Goal: Information Seeking & Learning: Learn about a topic

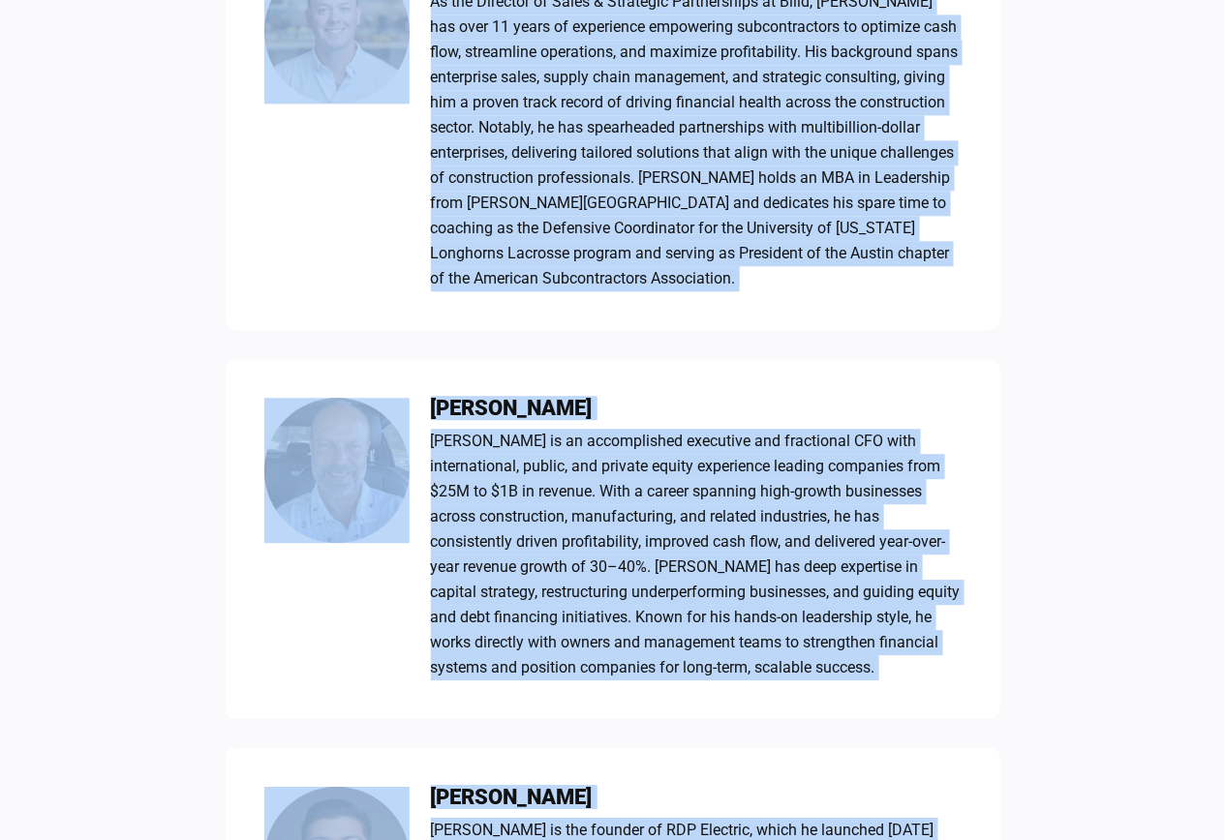
click at [202, 261] on div "Meet the Presenters [PERSON_NAME] As the Director of Sales & Strategic Partners…" at bounding box center [612, 420] width 1225 height 1342
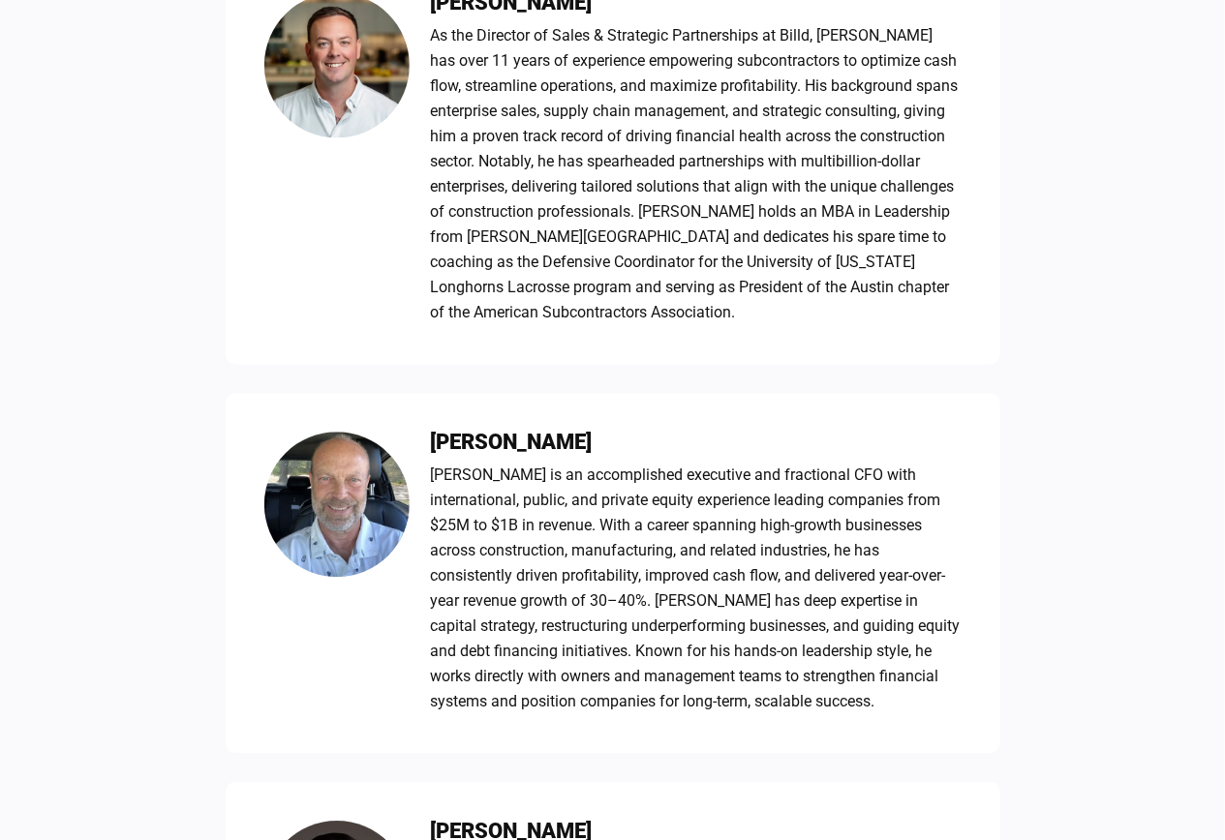
scroll to position [1275, 0]
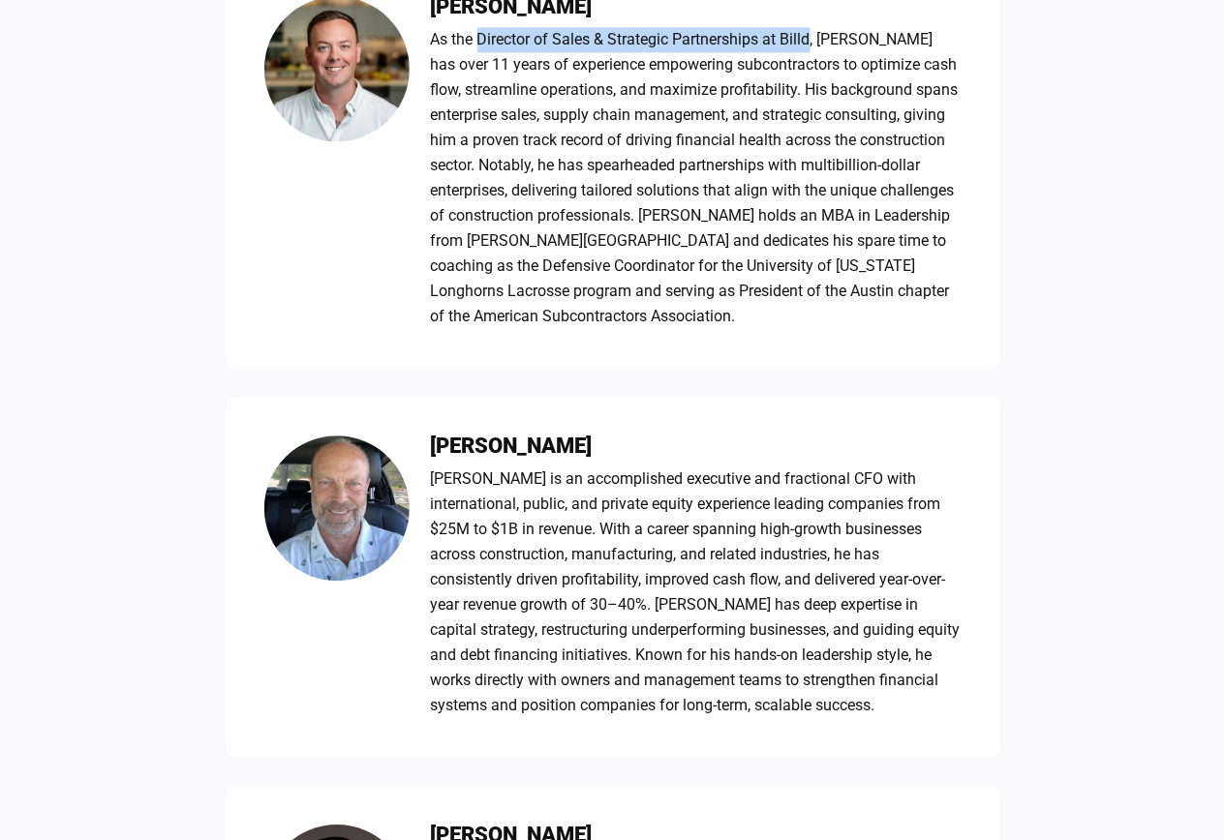
drag, startPoint x: 810, startPoint y: 33, endPoint x: 482, endPoint y: 46, distance: 328.5
click at [482, 46] on div "As the Director of Sales & Strategic Partnerships at Billd, [PERSON_NAME] has o…" at bounding box center [696, 178] width 531 height 302
copy div "Director of Sales & Strategic Partnerships at Billd"
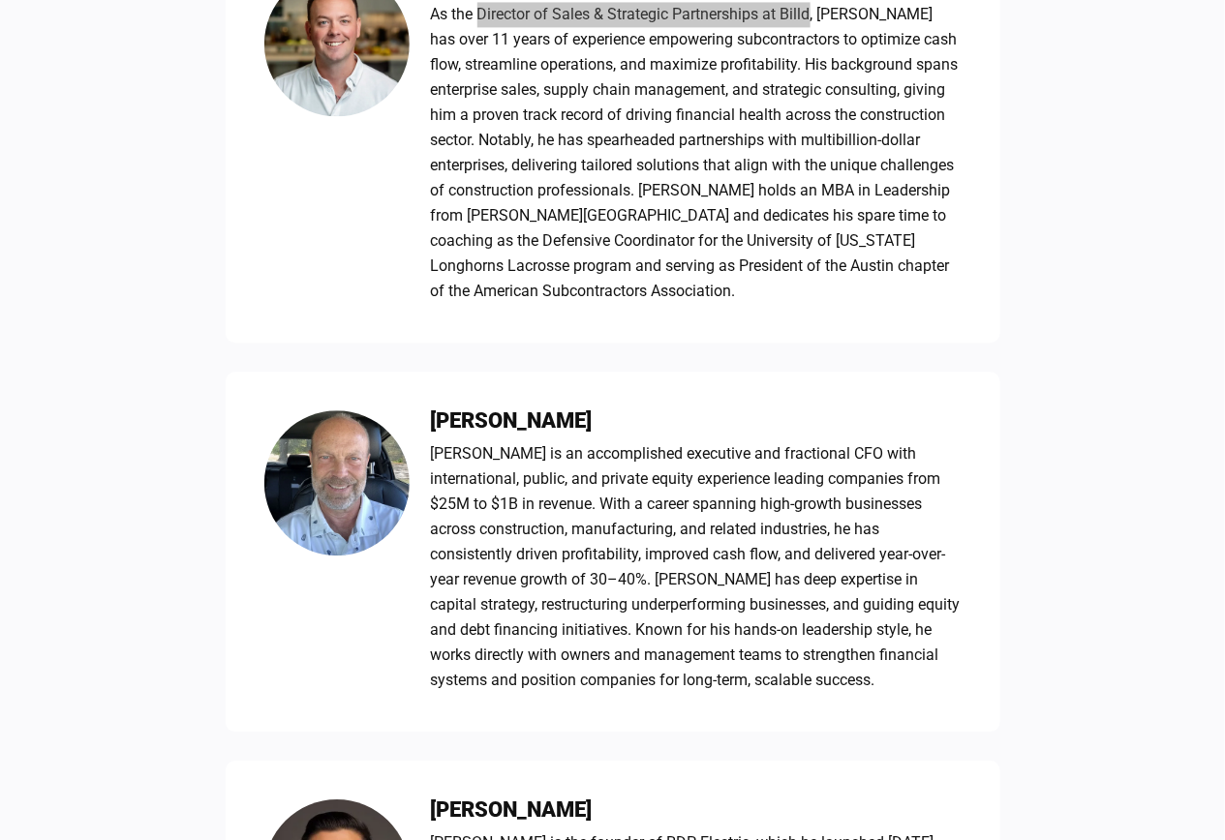
scroll to position [1302, 0]
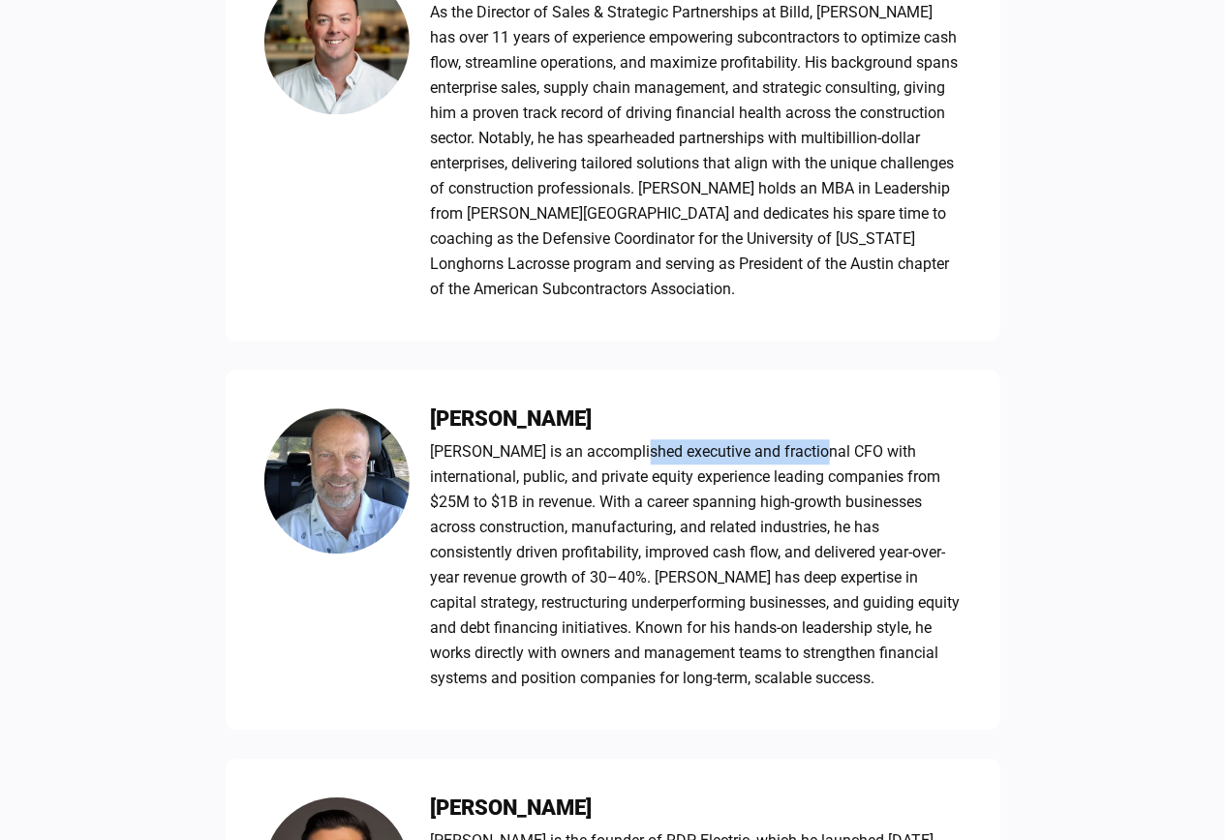
drag, startPoint x: 626, startPoint y: 447, endPoint x: 809, endPoint y: 445, distance: 183.0
click at [809, 445] on div "[PERSON_NAME] is an accomplished executive and fractional CFO with internationa…" at bounding box center [696, 566] width 531 height 252
copy div "xecutive and fractional CF"
click at [672, 418] on h3 "[PERSON_NAME]" at bounding box center [696, 419] width 531 height 21
drag, startPoint x: 632, startPoint y: 416, endPoint x: 429, endPoint y: 422, distance: 203.4
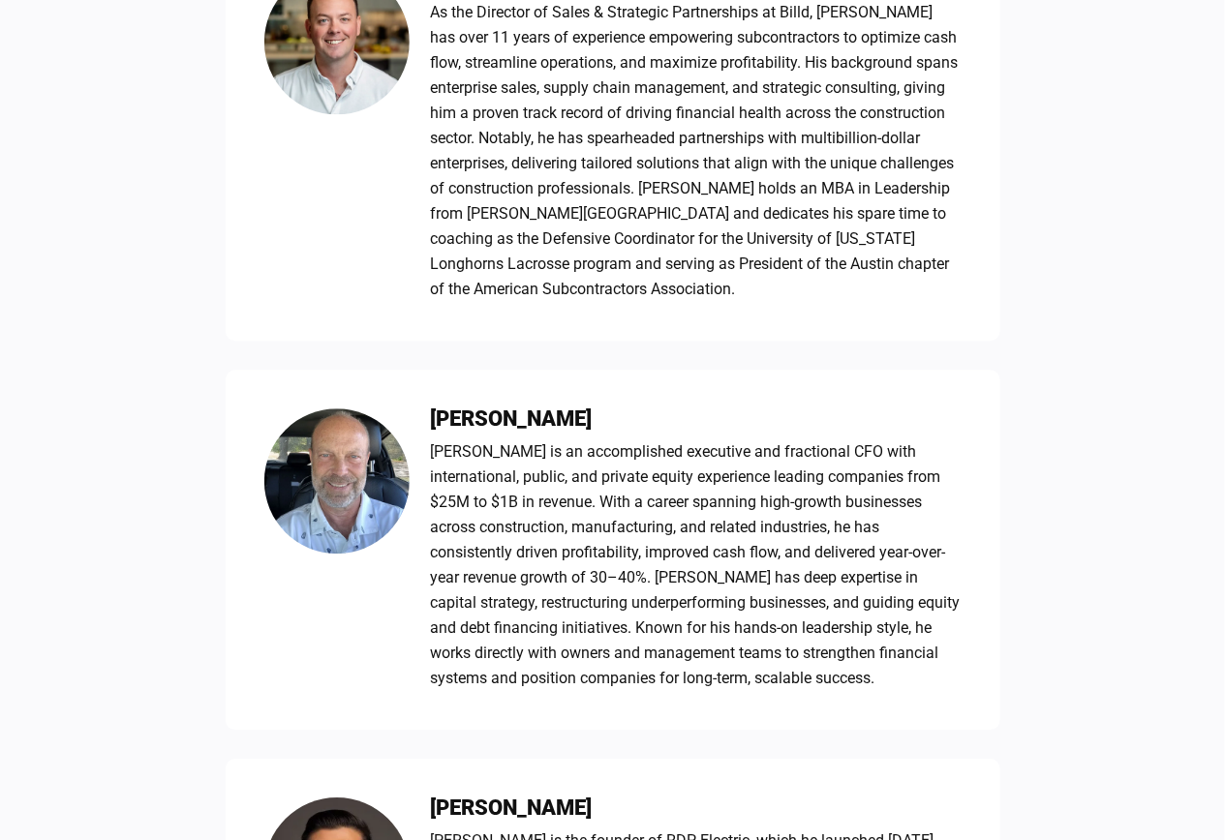
click at [429, 422] on div "[PERSON_NAME] [PERSON_NAME] is an accomplished executive and fractional CFO wit…" at bounding box center [613, 550] width 775 height 360
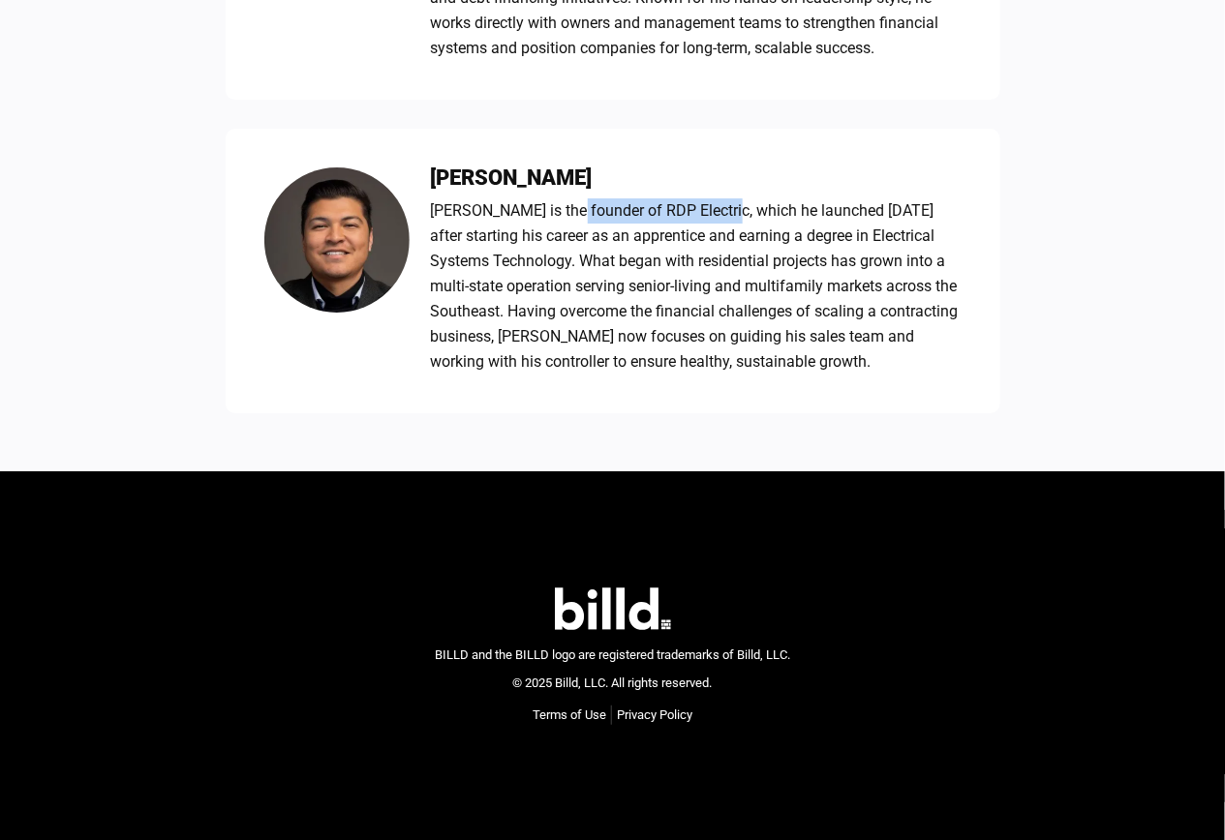
drag, startPoint x: 730, startPoint y: 209, endPoint x: 568, endPoint y: 207, distance: 161.7
click at [568, 207] on div "[PERSON_NAME] is the founder of RDP Electric, which he launched [DATE] after st…" at bounding box center [696, 286] width 531 height 176
copy div "founder of RDP Electric"
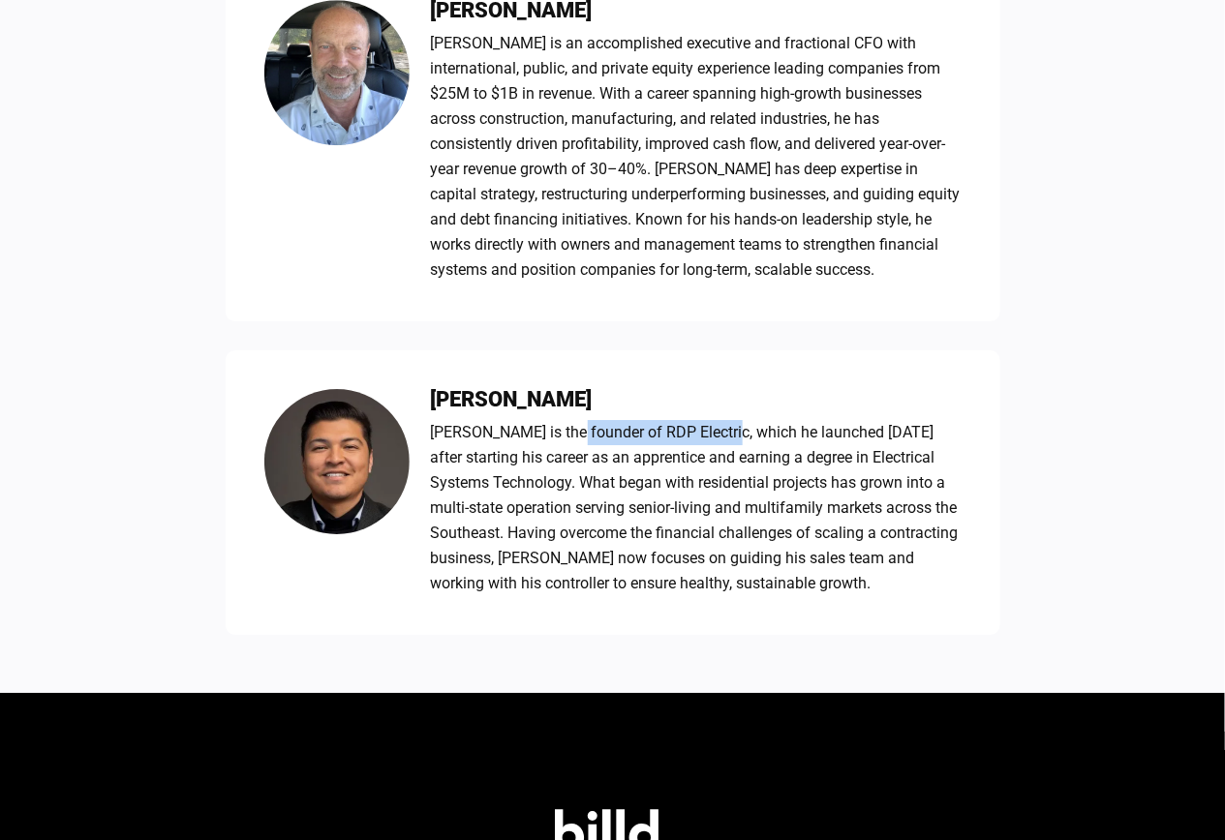
scroll to position [1710, 0]
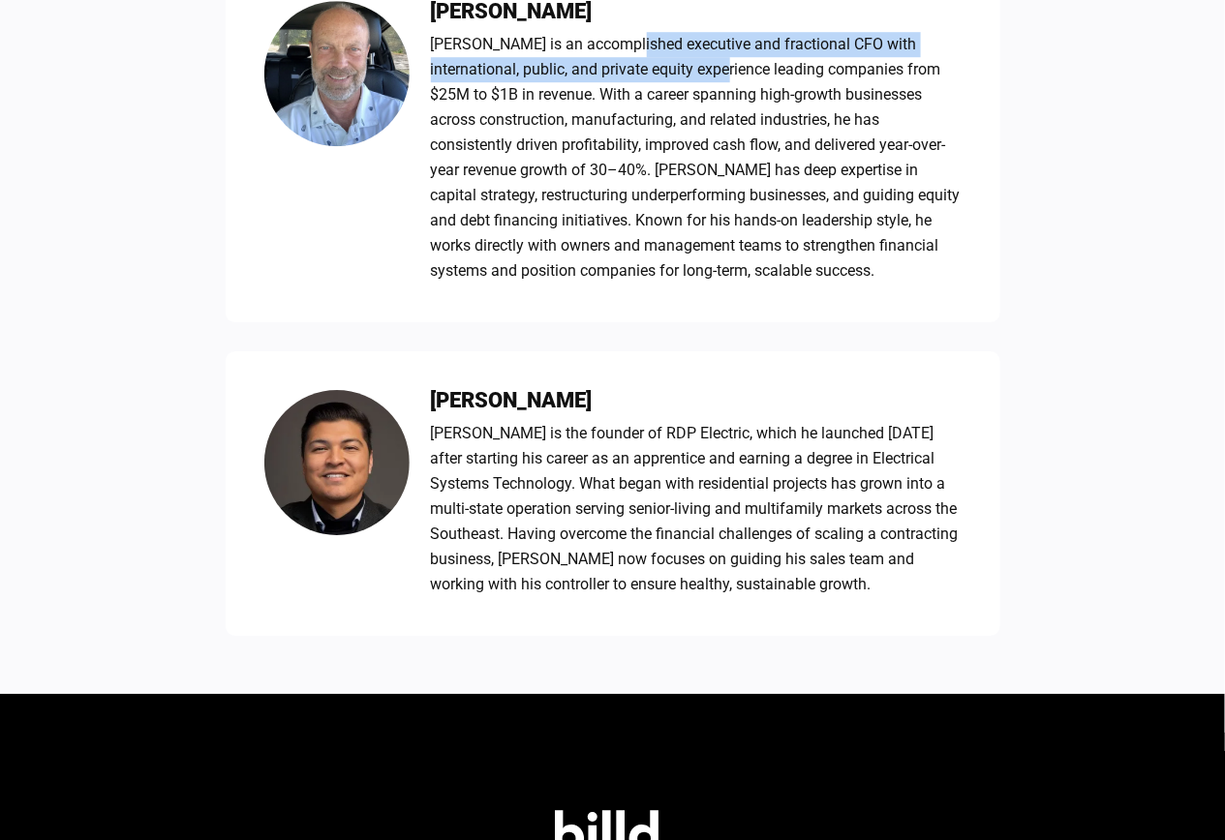
drag, startPoint x: 622, startPoint y: 45, endPoint x: 681, endPoint y: 72, distance: 65.0
click at [681, 72] on div "[PERSON_NAME] is an accomplished executive and fractional CFO with internationa…" at bounding box center [696, 158] width 531 height 252
copy div "executive and fractional CFO with international, public, and private equity exp…"
